Goal: Task Accomplishment & Management: Use online tool/utility

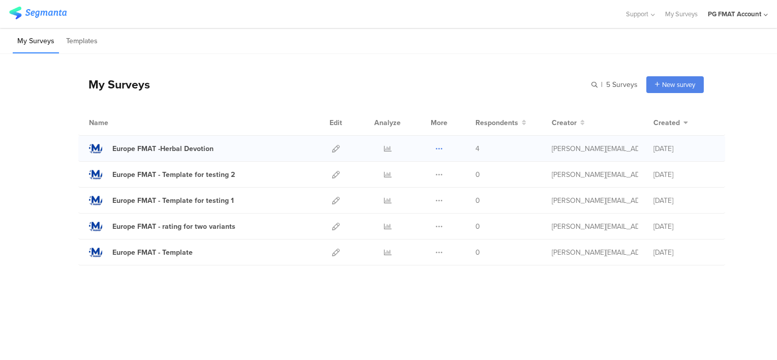
click at [439, 148] on icon at bounding box center [439, 149] width 8 height 8
click at [422, 194] on link "Export" at bounding box center [419, 193] width 56 height 18
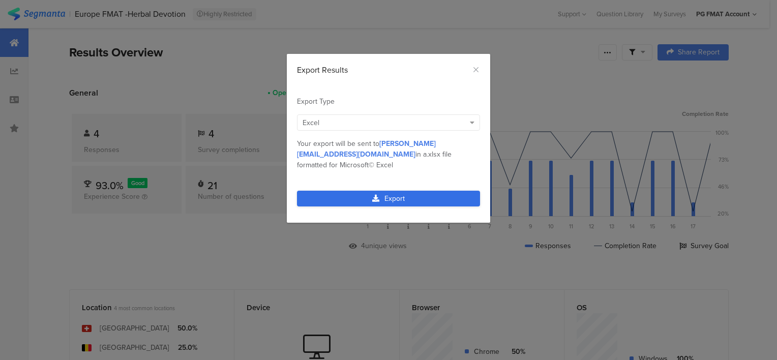
click at [404, 191] on link "Export" at bounding box center [388, 199] width 183 height 16
